Goal: Book appointment/travel/reservation

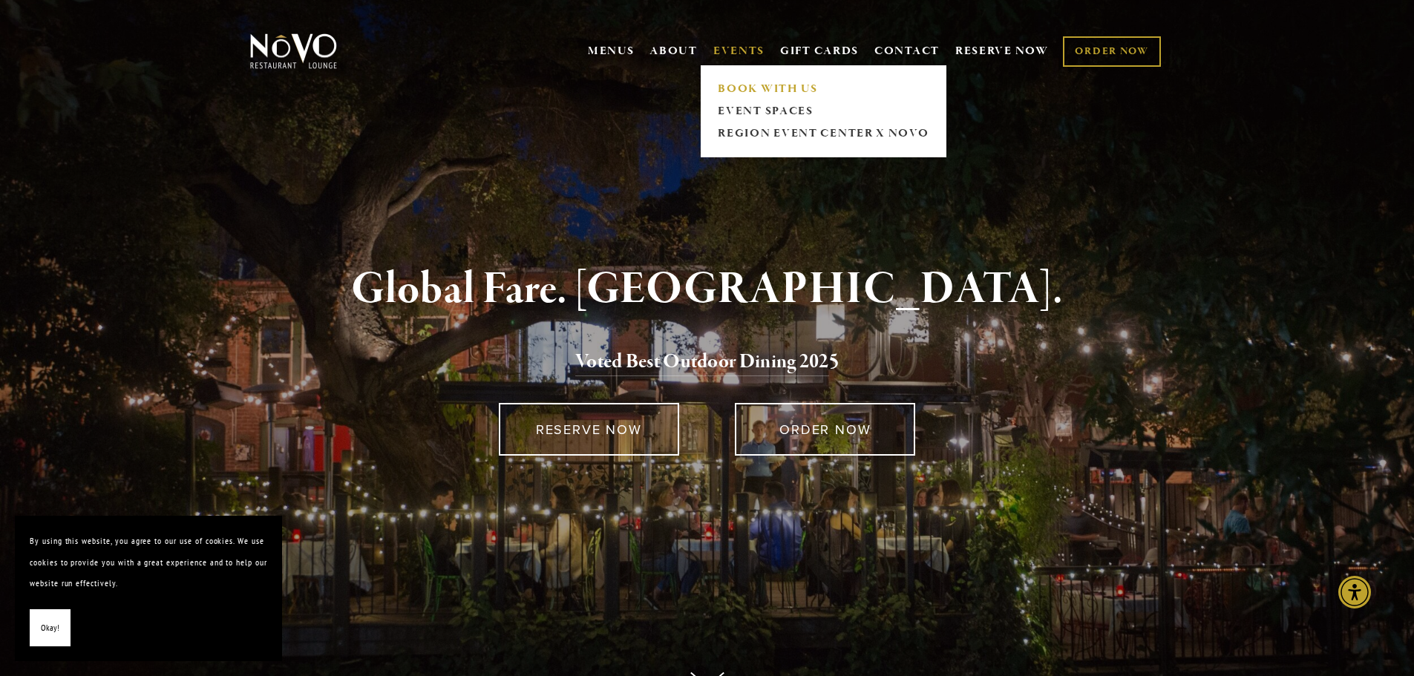
click at [738, 86] on link "BOOK WITH US" at bounding box center [823, 89] width 220 height 22
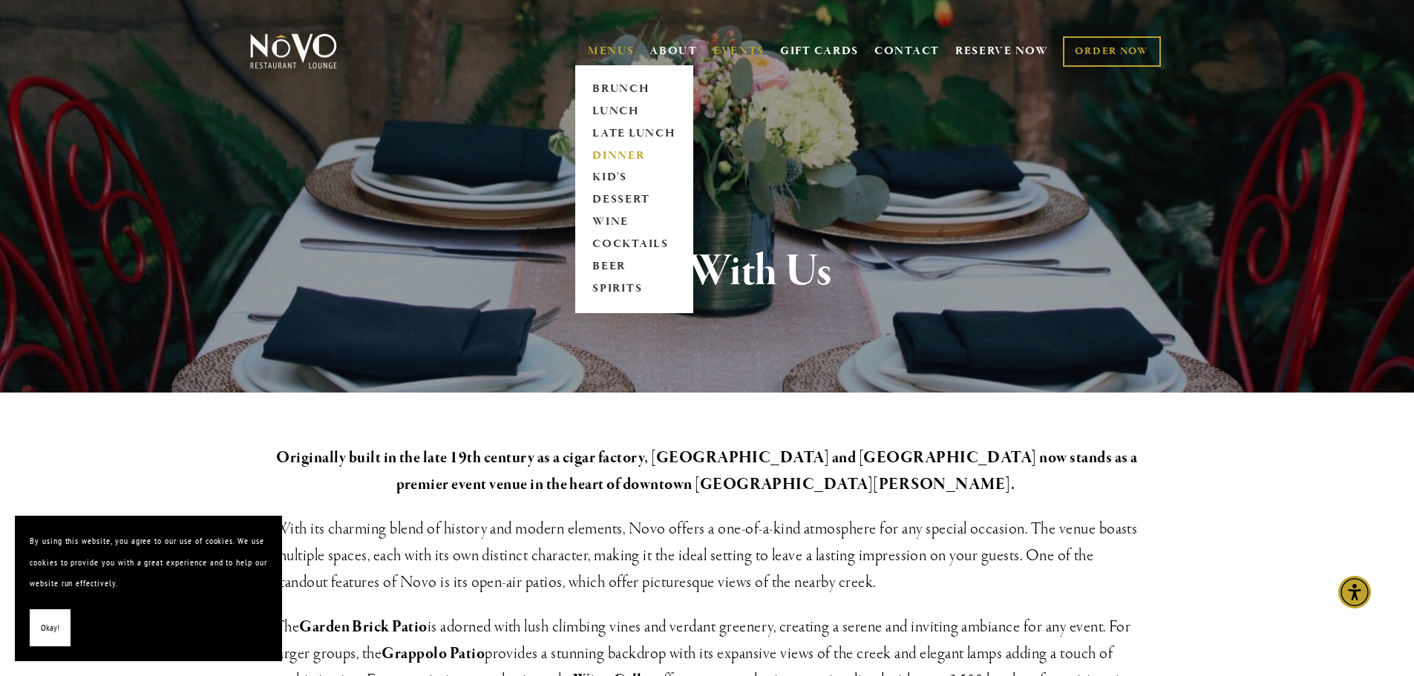
click at [609, 154] on link "DINNER" at bounding box center [634, 156] width 93 height 22
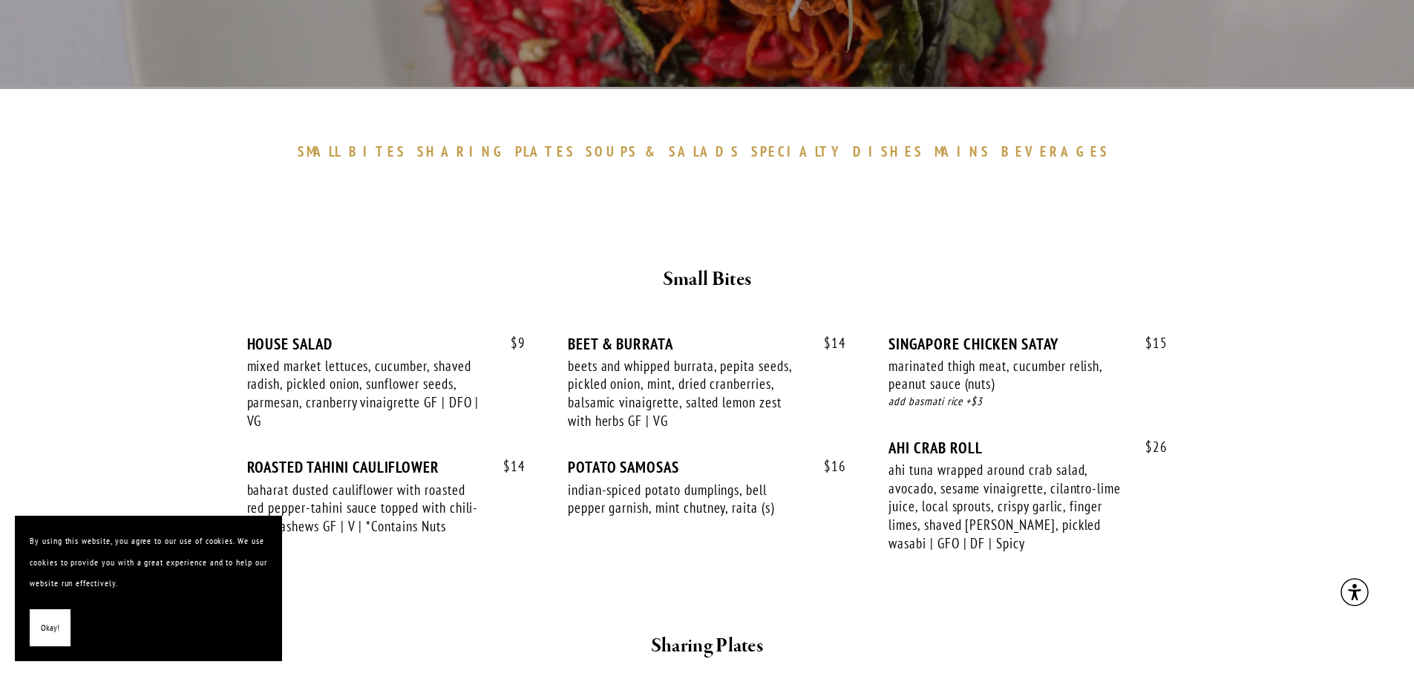
scroll to position [371, 0]
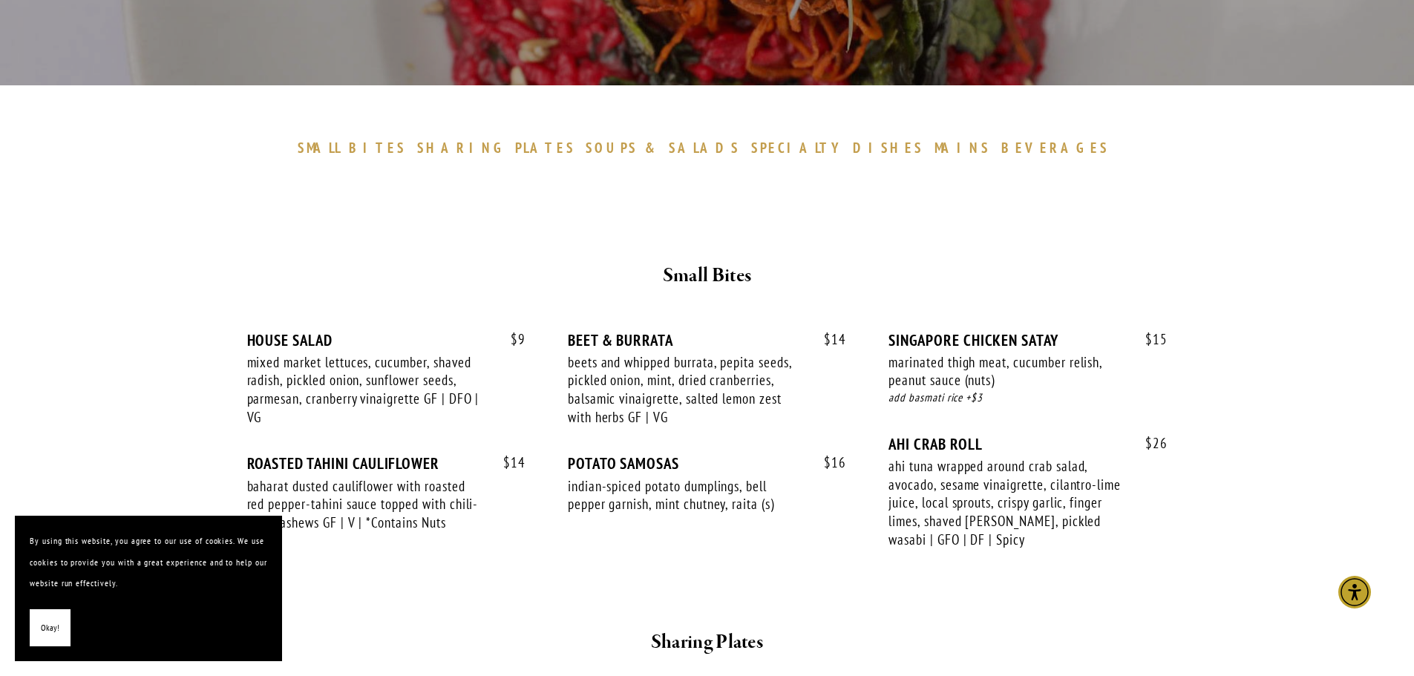
click at [42, 637] on span "Okay!" at bounding box center [50, 628] width 19 height 22
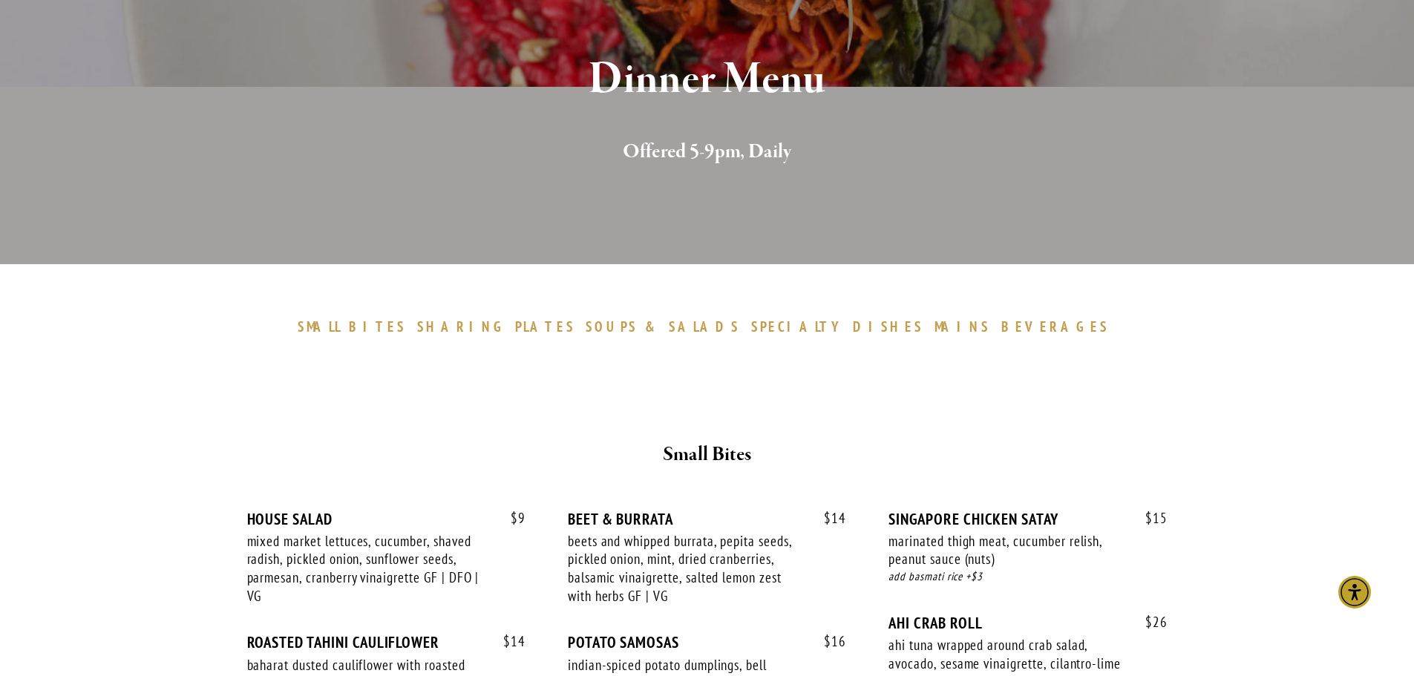
scroll to position [0, 0]
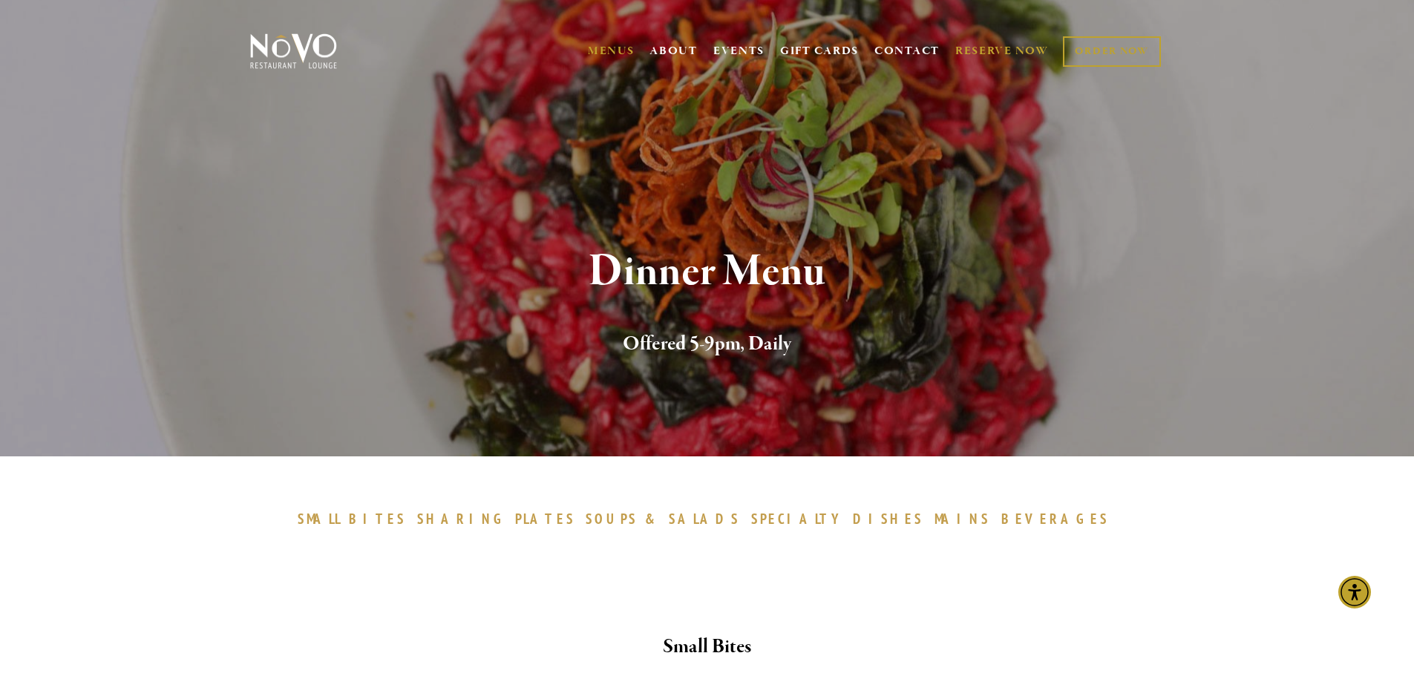
click at [971, 46] on link "RESERVE NOW" at bounding box center [1001, 51] width 93 height 28
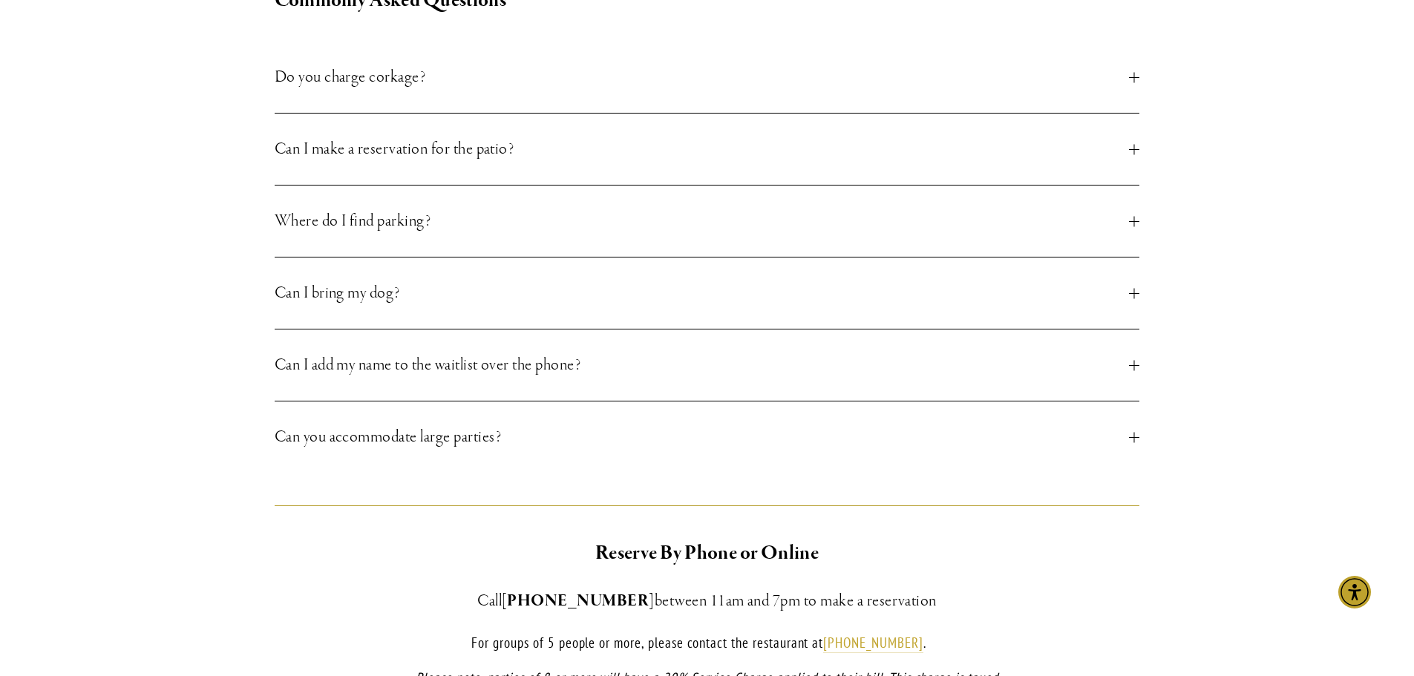
scroll to position [668, 0]
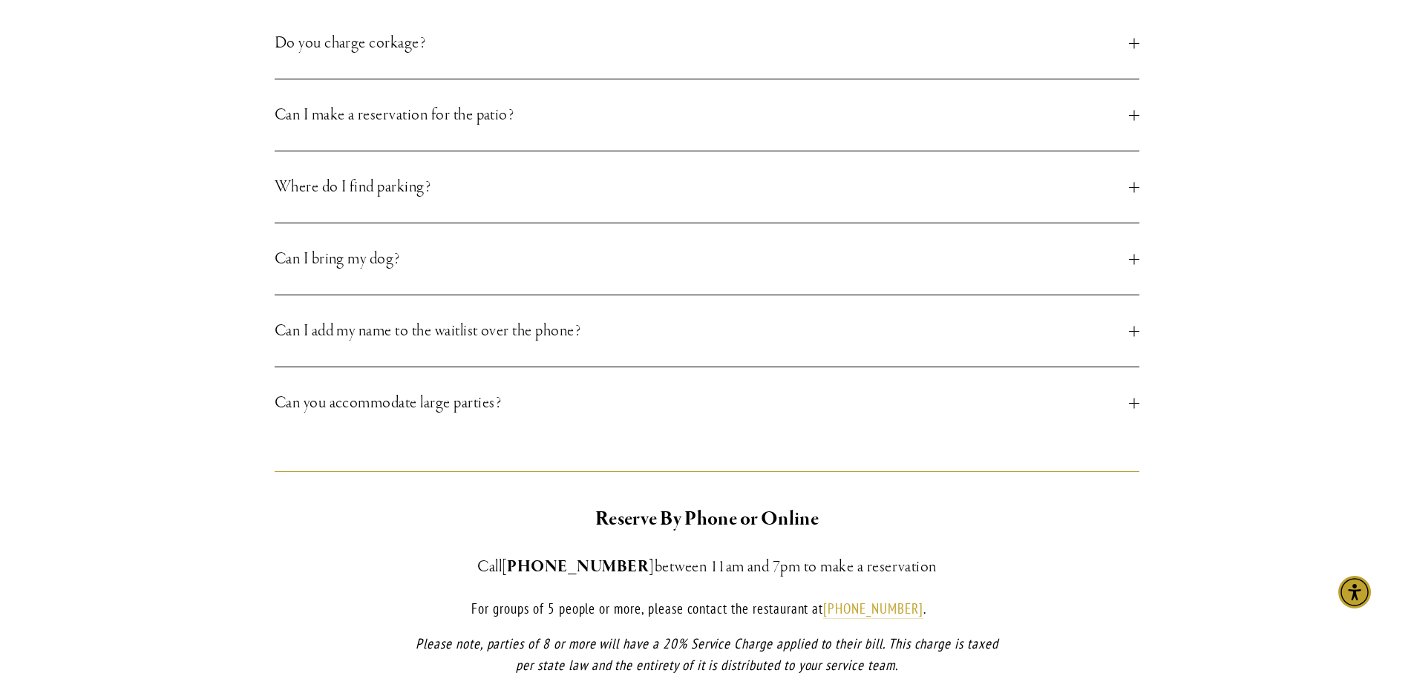
click at [408, 418] on button "Can you accommodate large parties?" at bounding box center [707, 402] width 865 height 71
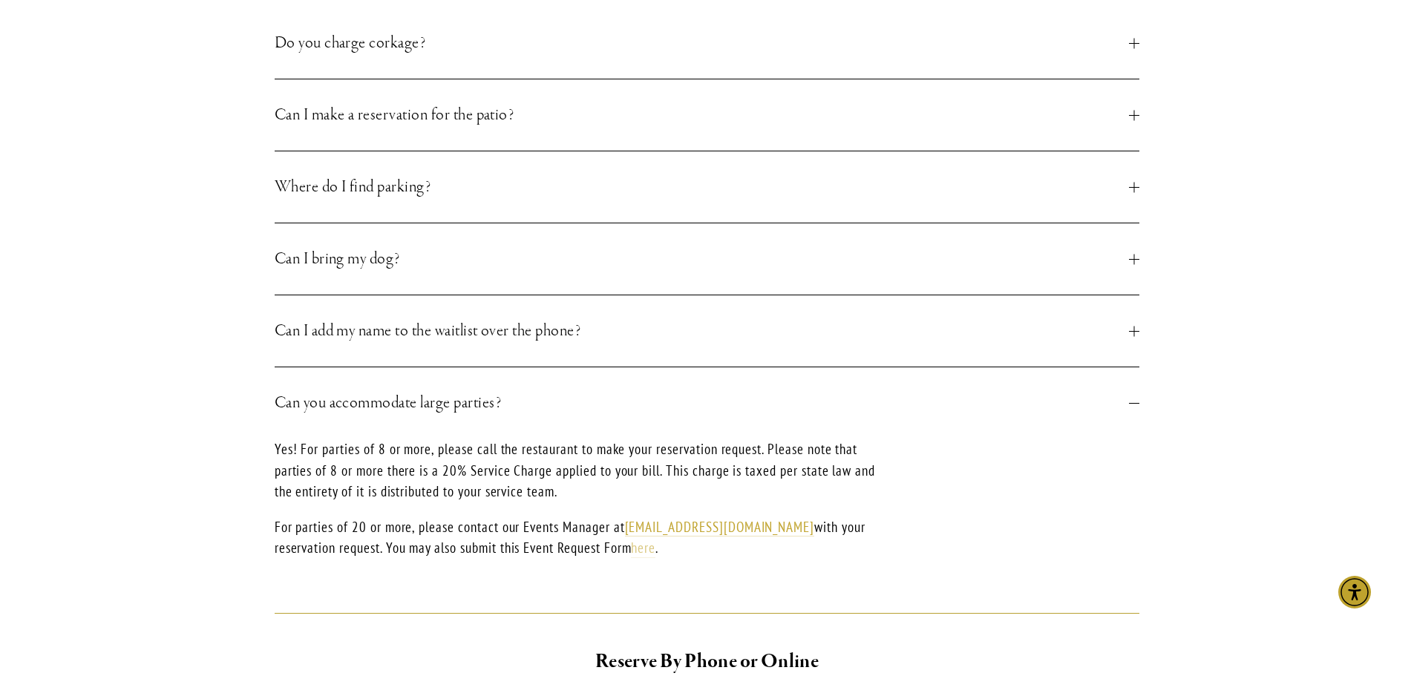
click at [652, 553] on link "here" at bounding box center [643, 548] width 24 height 19
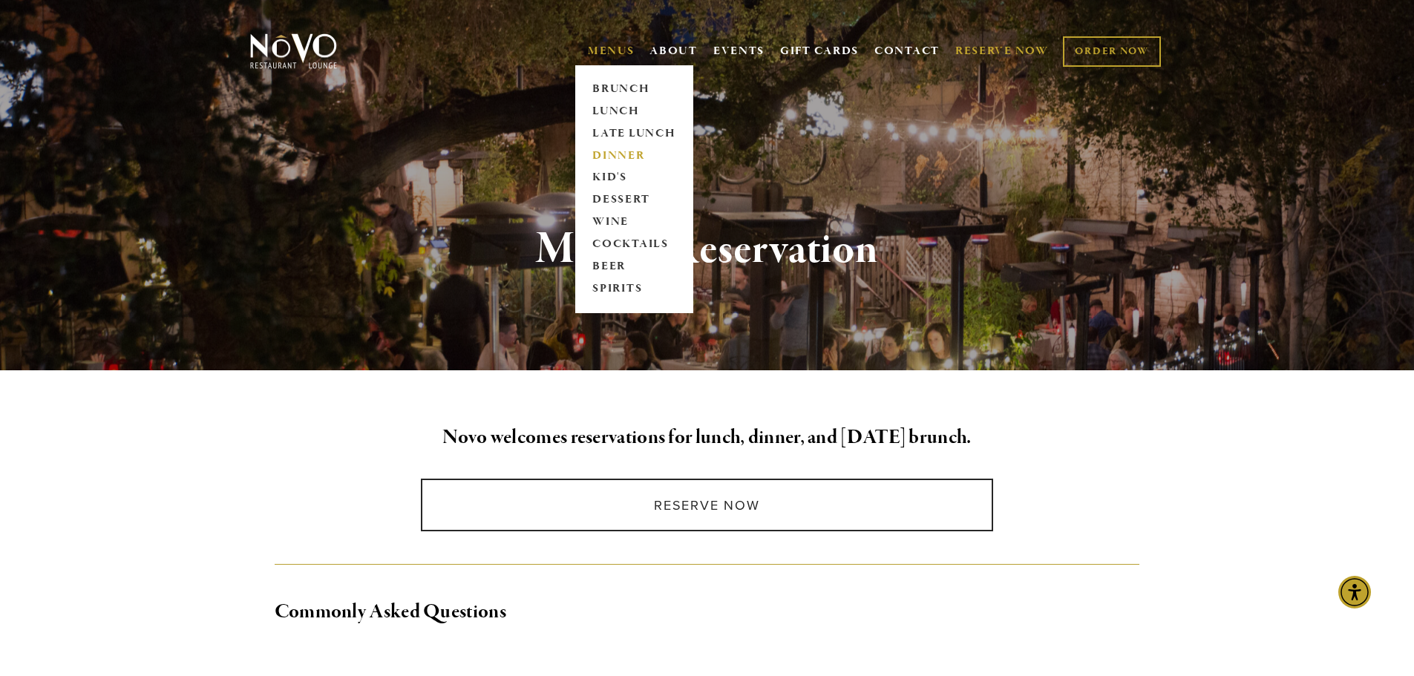
click at [618, 154] on link "DINNER" at bounding box center [634, 156] width 93 height 22
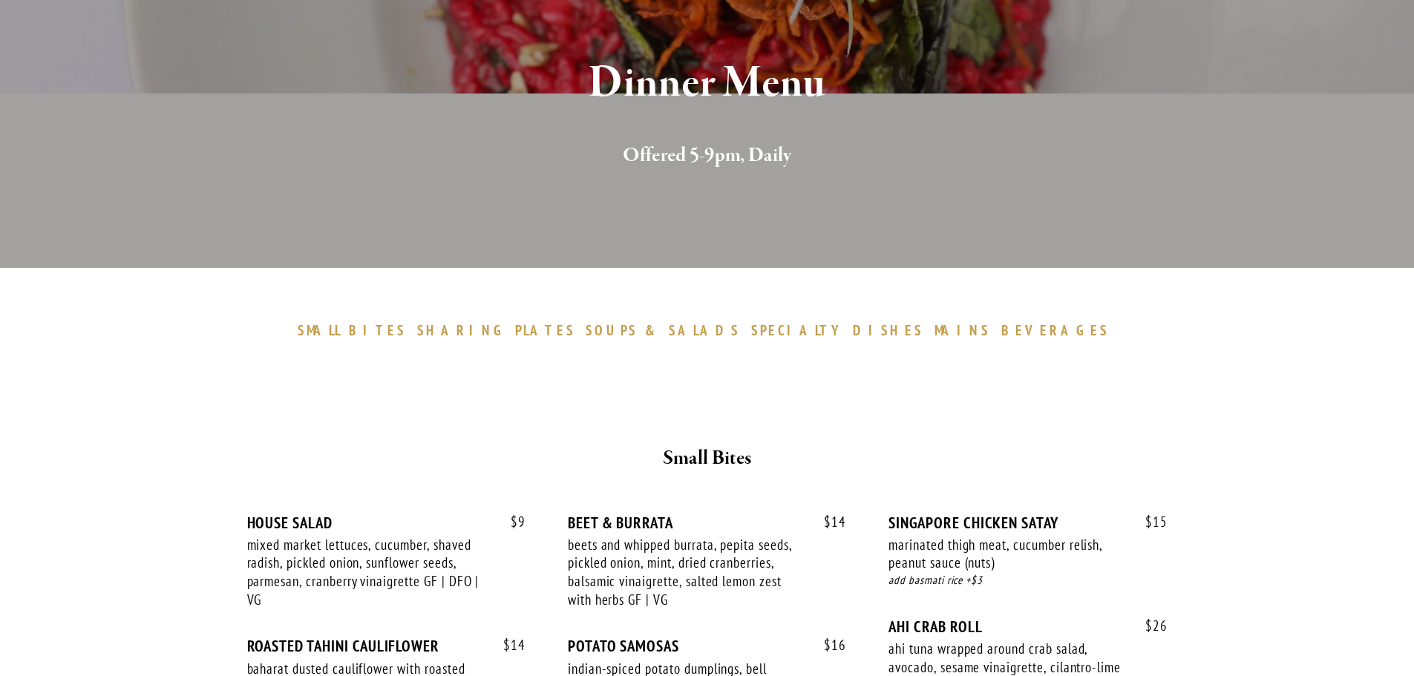
scroll to position [371, 0]
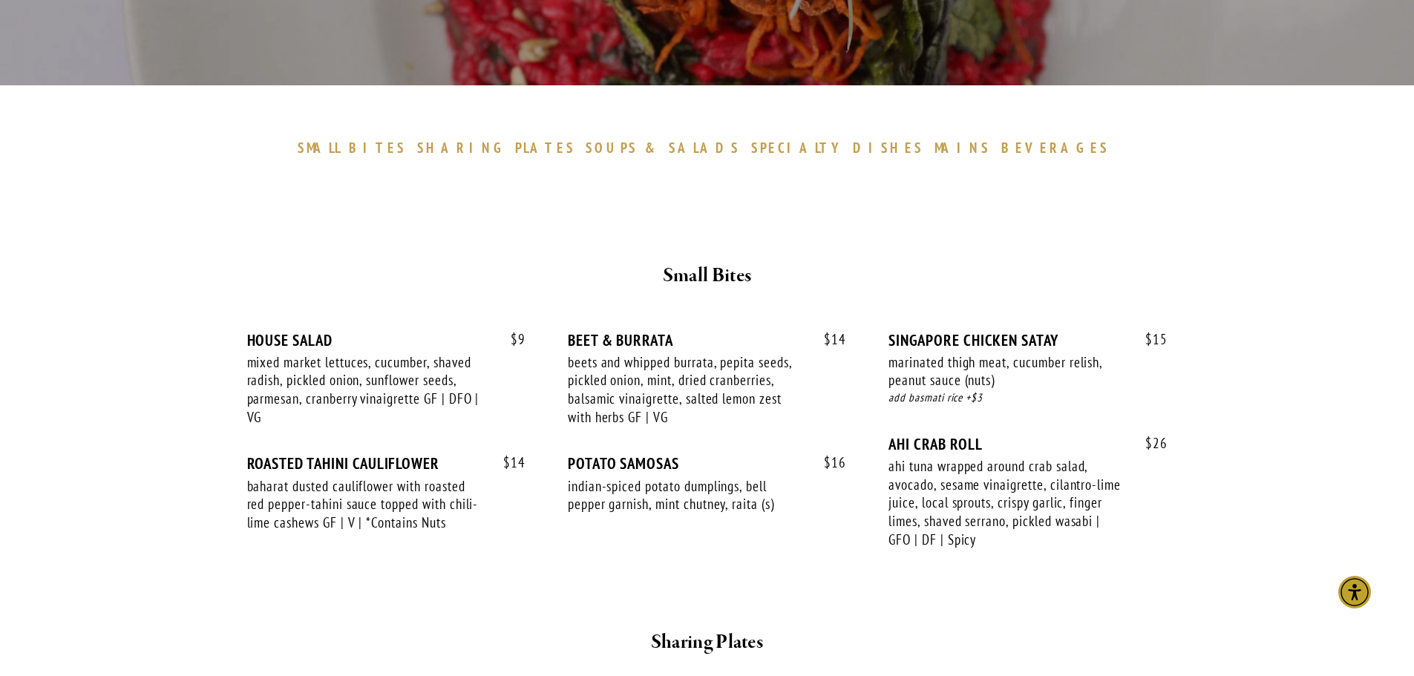
click at [575, 151] on span "PLATES" at bounding box center [545, 148] width 60 height 18
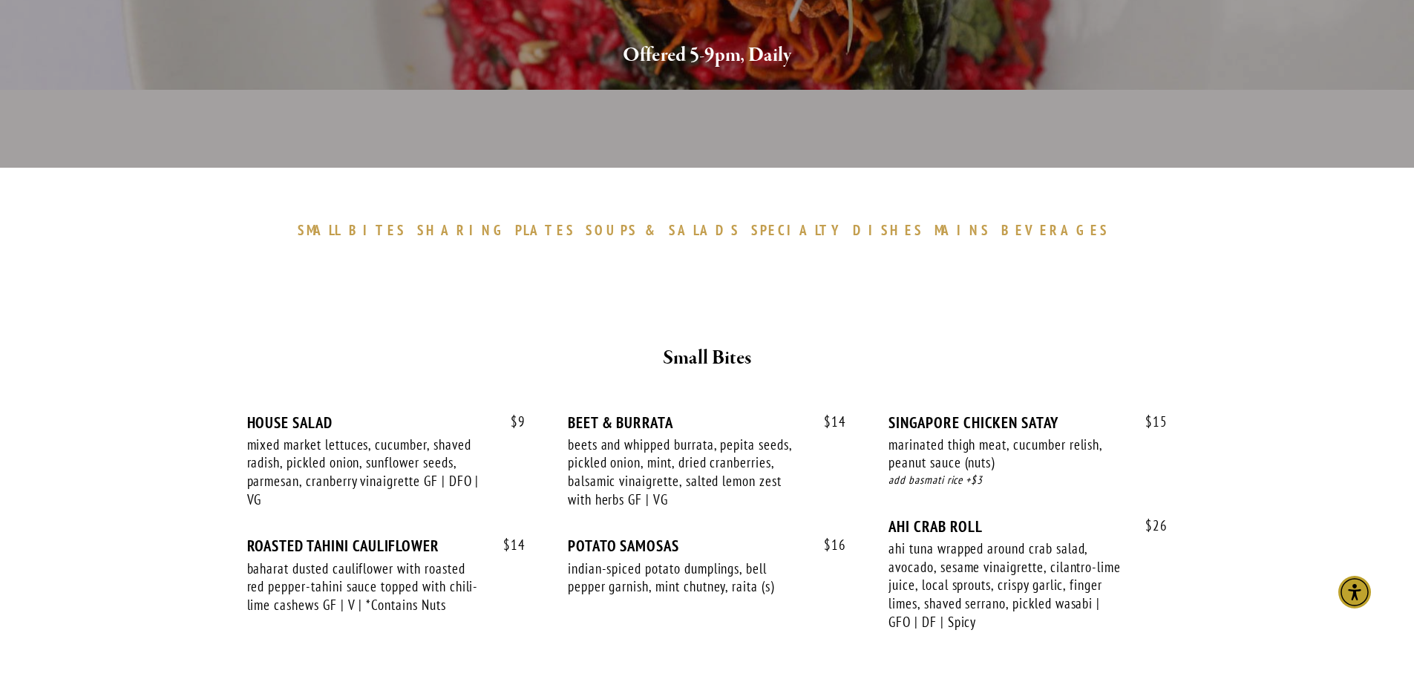
scroll to position [83, 0]
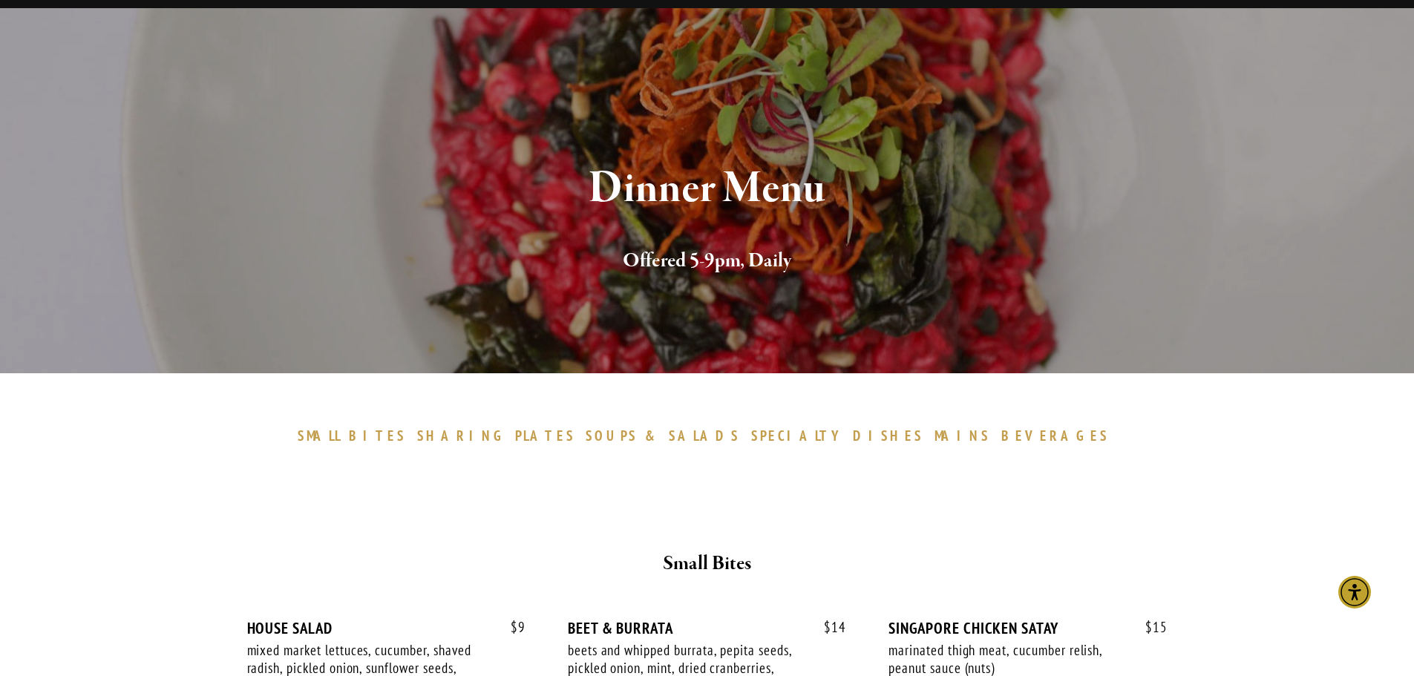
click at [853, 438] on span "DISHES" at bounding box center [888, 436] width 70 height 18
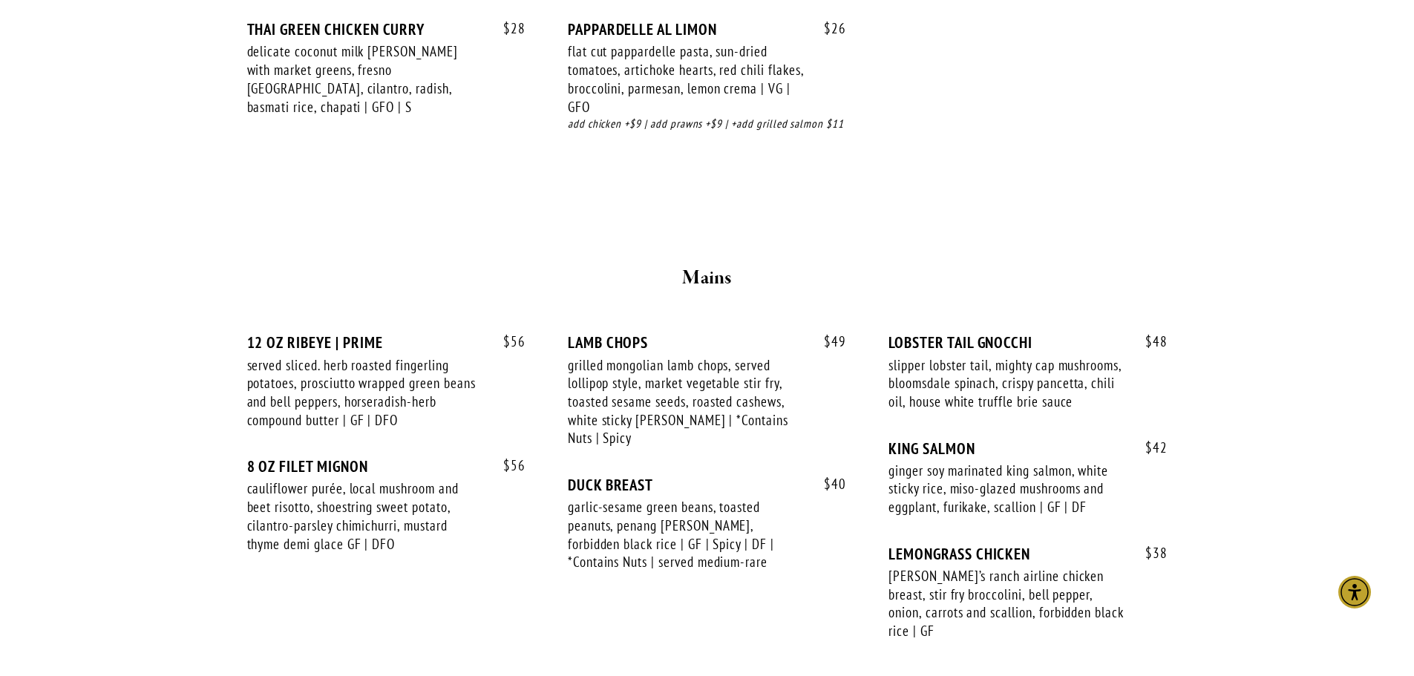
scroll to position [2308, 0]
